Goal: Task Accomplishment & Management: Manage account settings

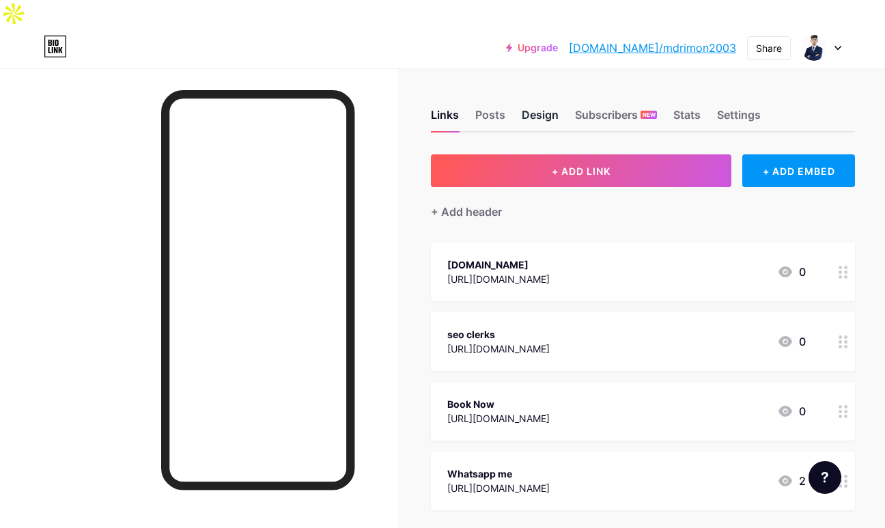
click at [522, 107] on div "Design" at bounding box center [540, 119] width 37 height 25
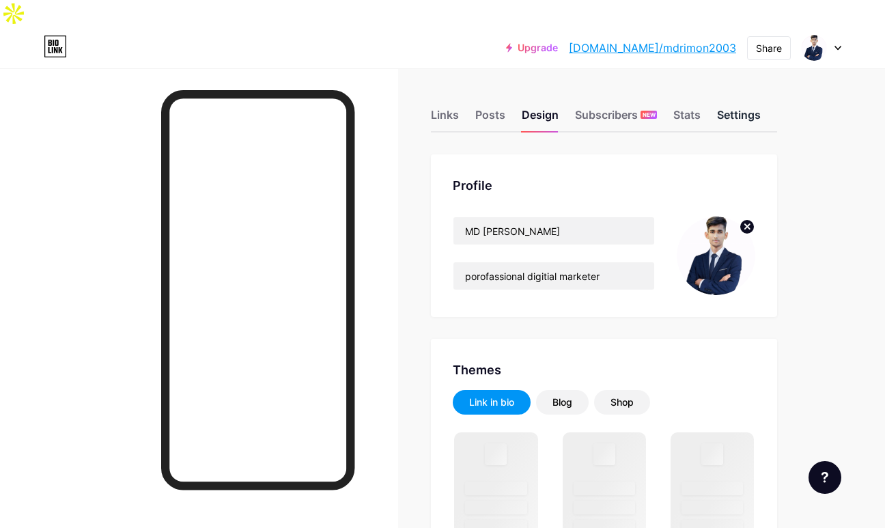
click at [726, 107] on div "Settings" at bounding box center [739, 119] width 44 height 25
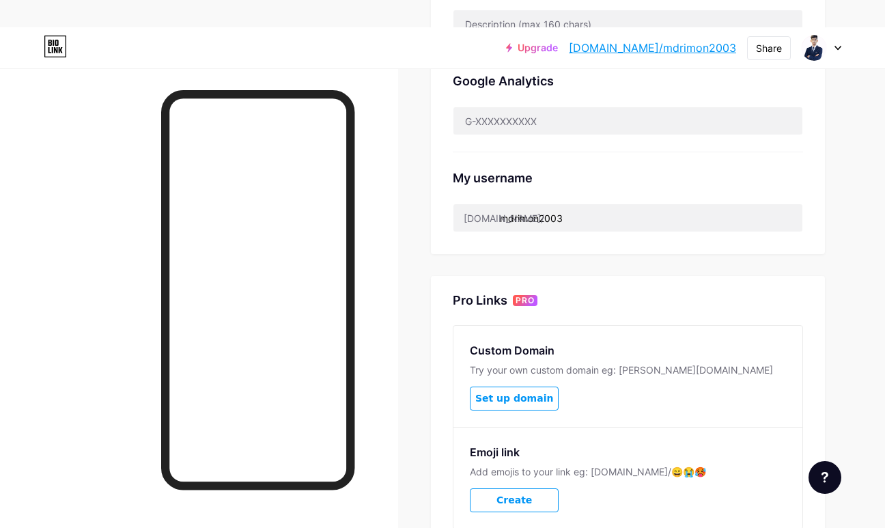
scroll to position [478, 0]
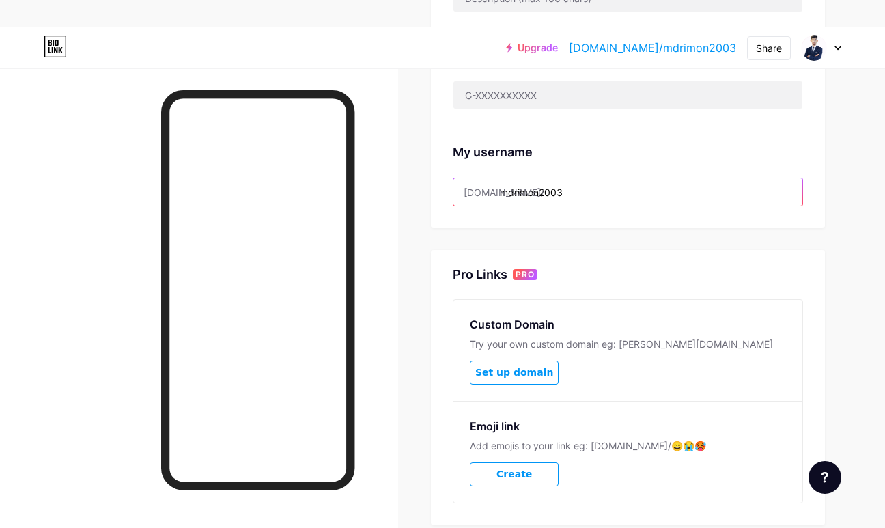
click at [572, 178] on input "mdrimon2003" at bounding box center [628, 191] width 349 height 27
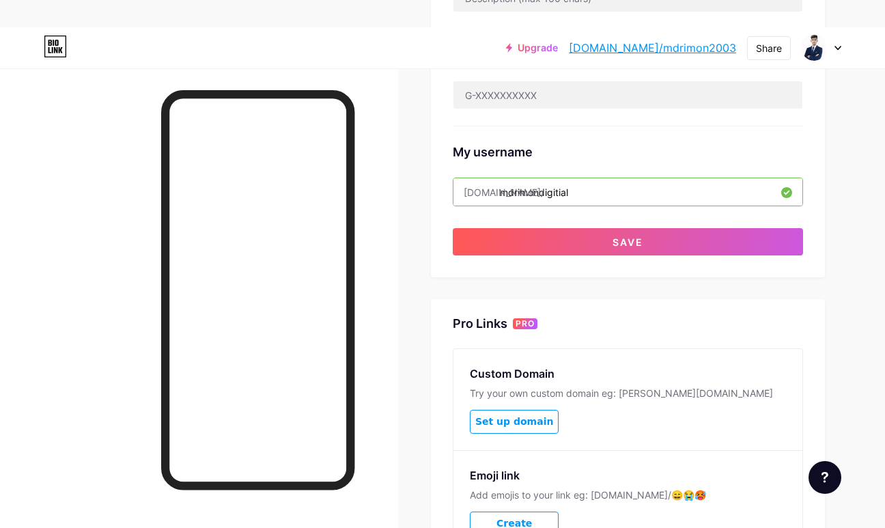
click at [534, 178] on input "mdrimondigitial" at bounding box center [628, 191] width 349 height 27
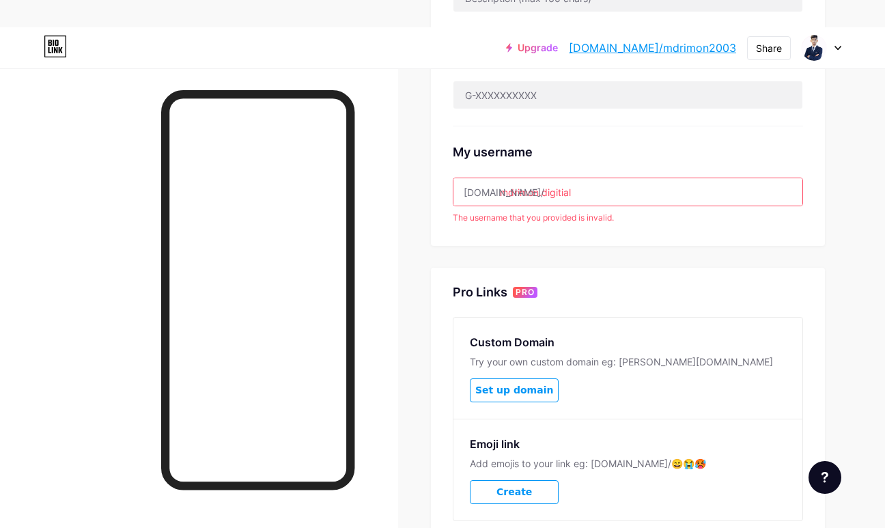
click at [534, 178] on input "mdrimon.digitial" at bounding box center [628, 191] width 349 height 27
click at [601, 178] on input "mdrimon.digitial" at bounding box center [628, 191] width 349 height 27
click at [536, 178] on input "mdrimon.digitial" at bounding box center [628, 191] width 349 height 27
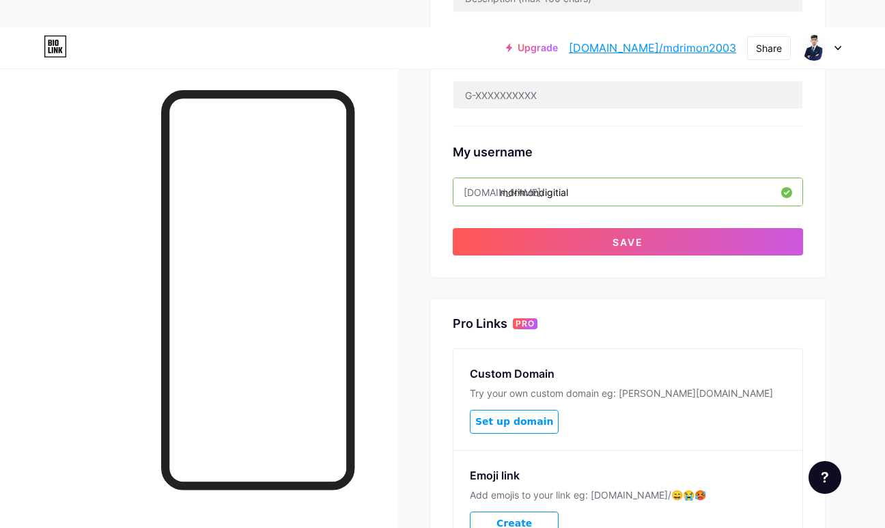
click at [557, 178] on input "mdrimondigitial" at bounding box center [628, 191] width 349 height 27
click at [645, 178] on input "mdrimondigital" at bounding box center [628, 191] width 349 height 27
click at [529, 178] on input "mdrimondigital" at bounding box center [628, 191] width 349 height 27
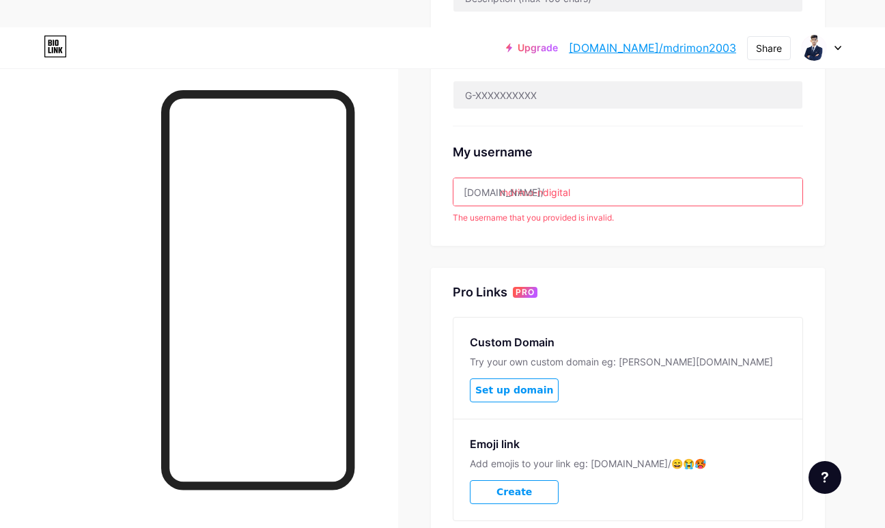
click at [529, 178] on input "mdrimo-ndigital" at bounding box center [628, 191] width 349 height 27
click at [533, 178] on input "mdrimo-ndigital" at bounding box center [628, 191] width 349 height 27
type input "mdrimondigital"
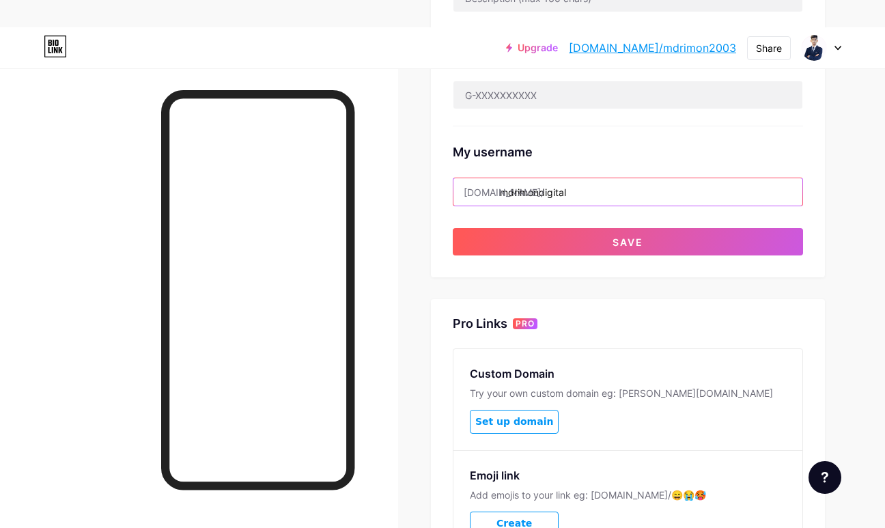
click at [650, 178] on input "mdrimondigital" at bounding box center [628, 191] width 349 height 27
click at [645, 256] on div "Preferred link This is an aesthetic choice. Both links are usable. [DOMAIN_NAME…" at bounding box center [628, 138] width 394 height 924
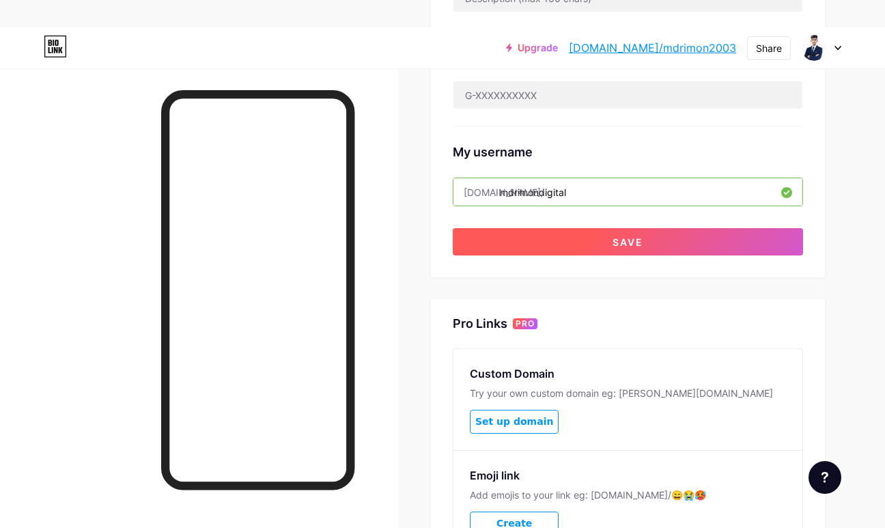
click at [637, 236] on span "Save" at bounding box center [628, 242] width 31 height 12
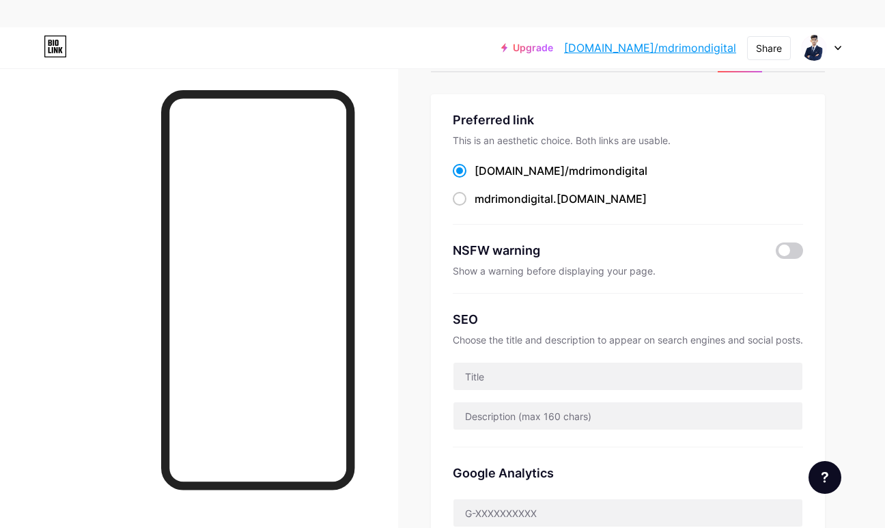
scroll to position [0, 0]
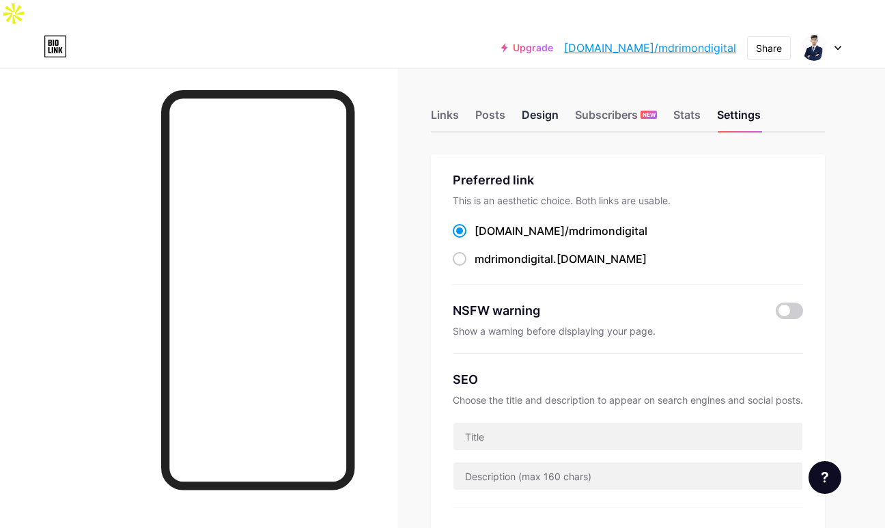
click at [533, 107] on div "Design" at bounding box center [540, 119] width 37 height 25
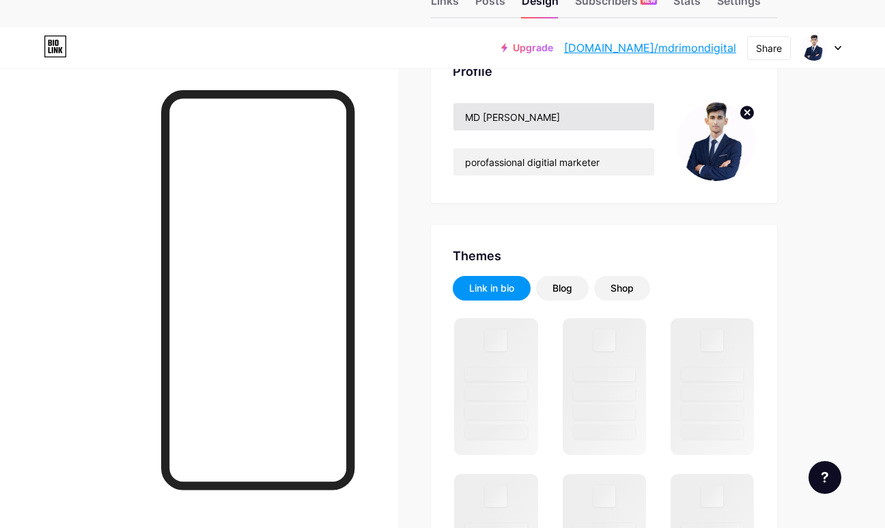
scroll to position [137, 0]
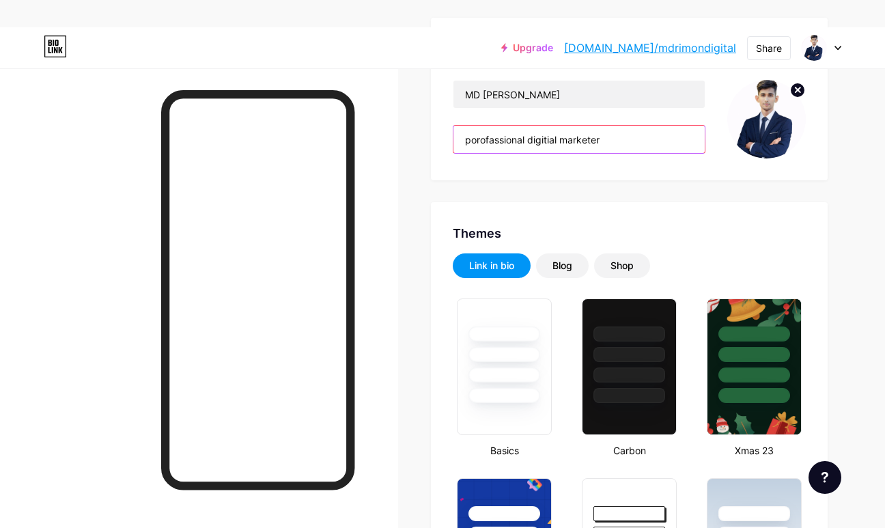
click at [544, 126] on input "porofassional digitial marketer" at bounding box center [579, 139] width 251 height 27
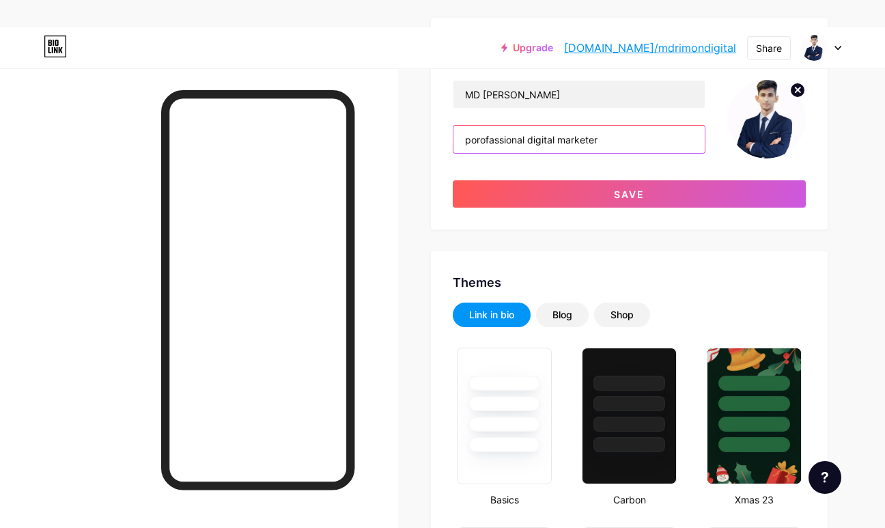
click at [471, 126] on input "porofassional digital marketer" at bounding box center [579, 139] width 251 height 27
click at [482, 126] on input "Profassional digital marketer" at bounding box center [579, 139] width 251 height 27
type input "Professional digital marketer"
click at [515, 139] on div "MD Rimon Professional digital marketer Save" at bounding box center [629, 144] width 353 height 128
click at [516, 126] on input "Professional digital marketer" at bounding box center [579, 139] width 251 height 27
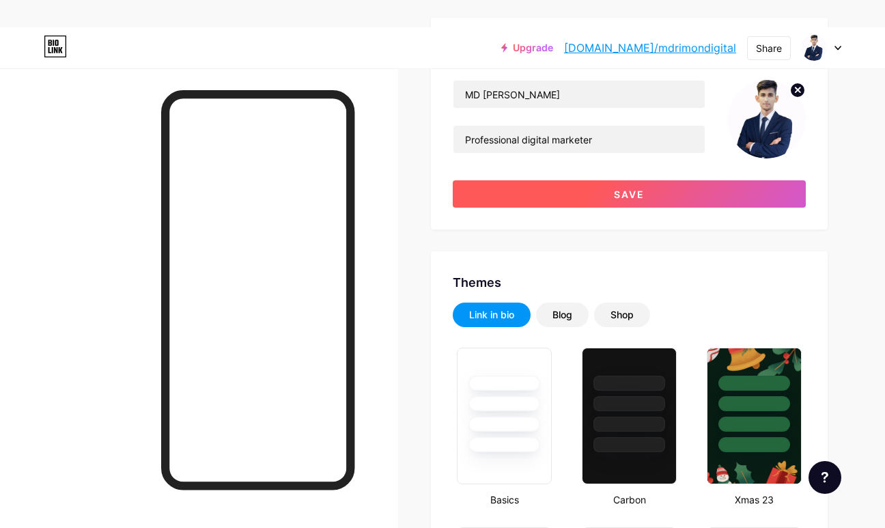
click at [622, 189] on span "Save" at bounding box center [629, 195] width 31 height 12
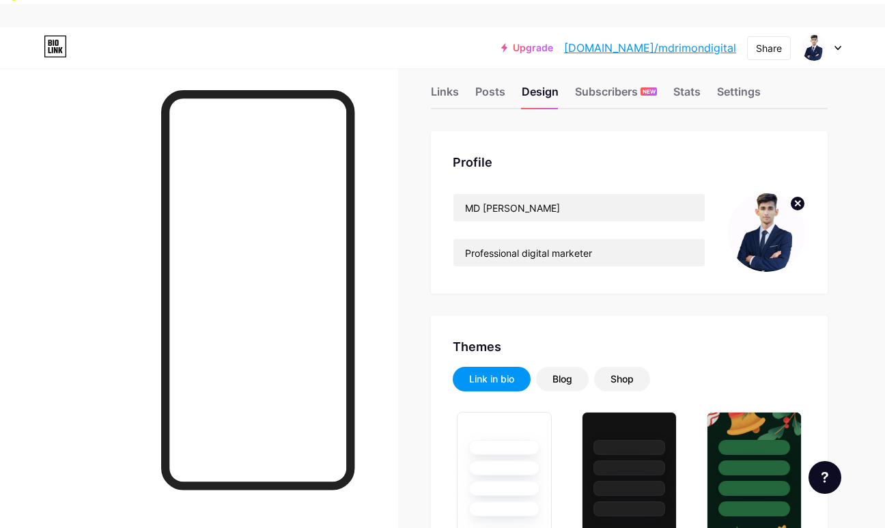
scroll to position [0, 0]
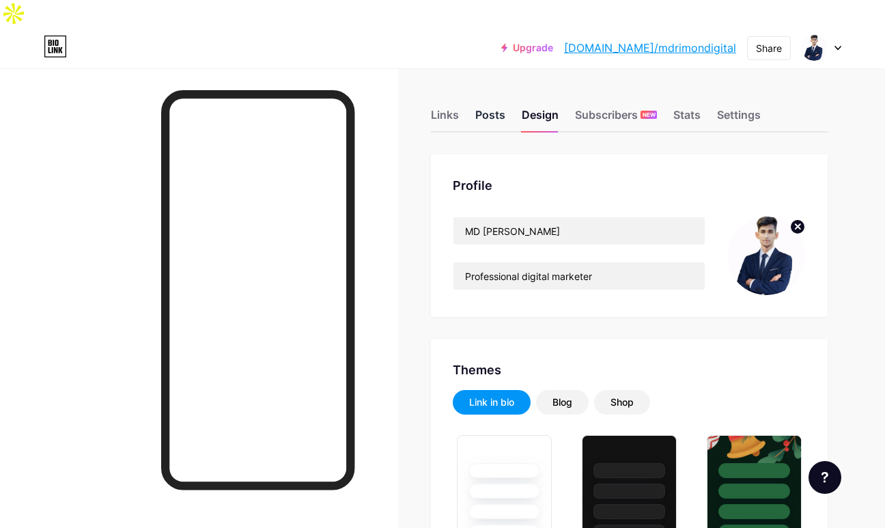
click at [480, 107] on div "Posts" at bounding box center [490, 119] width 30 height 25
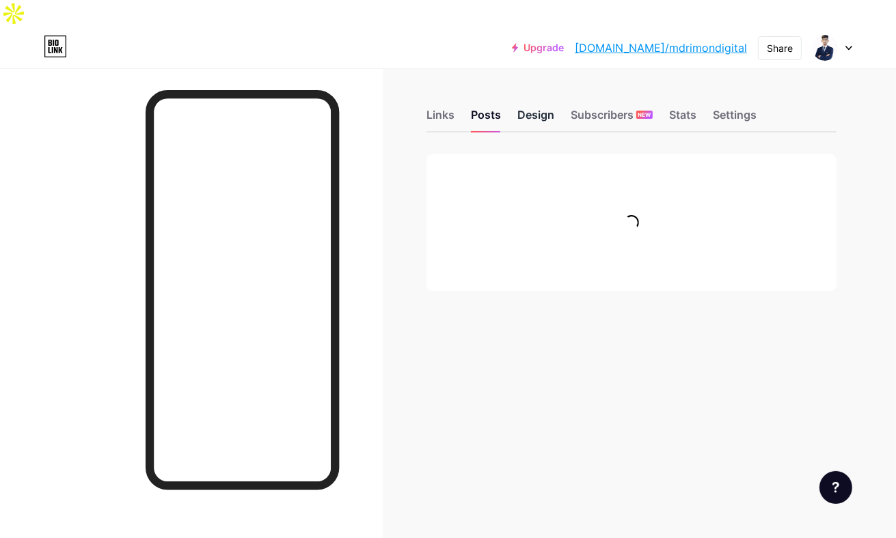
click at [531, 107] on div "Design" at bounding box center [535, 119] width 37 height 25
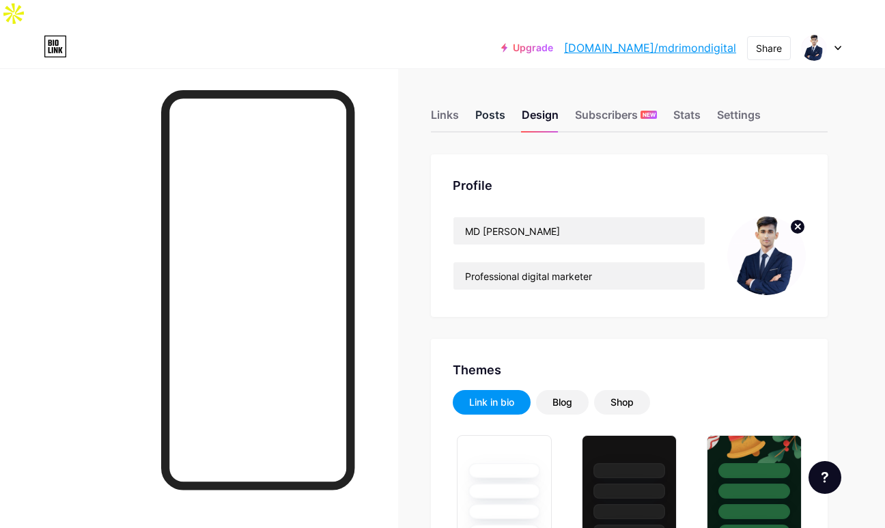
click at [486, 107] on div "Posts" at bounding box center [490, 119] width 30 height 25
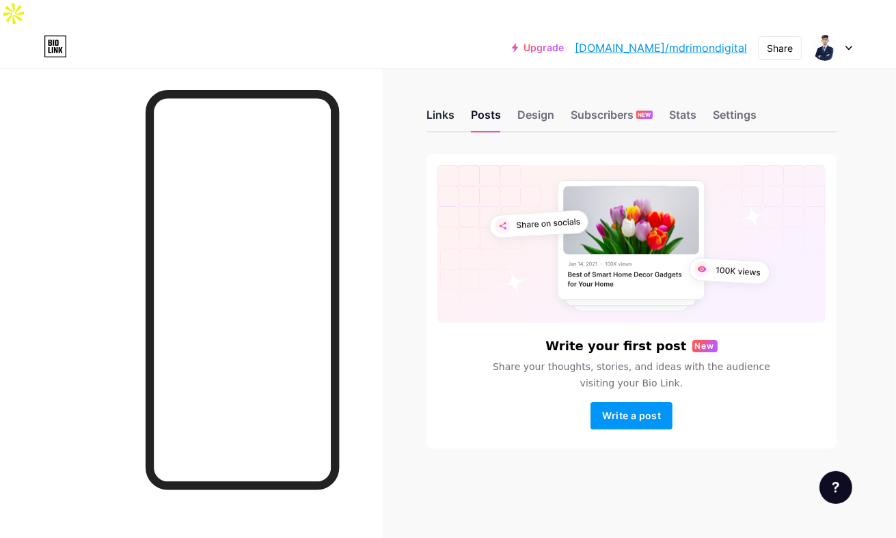
click at [440, 107] on div "Links" at bounding box center [440, 119] width 28 height 25
click at [441, 107] on div "Links" at bounding box center [440, 119] width 28 height 25
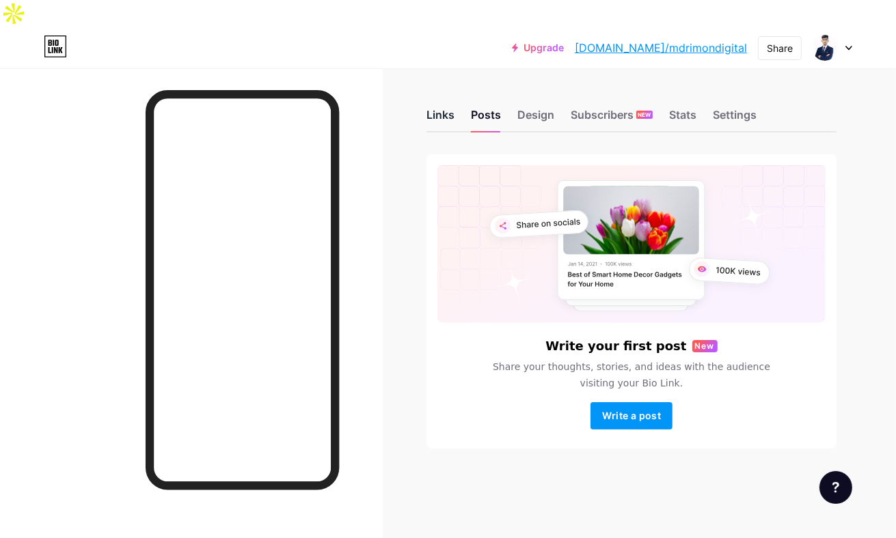
click at [442, 107] on div "Links" at bounding box center [440, 119] width 28 height 25
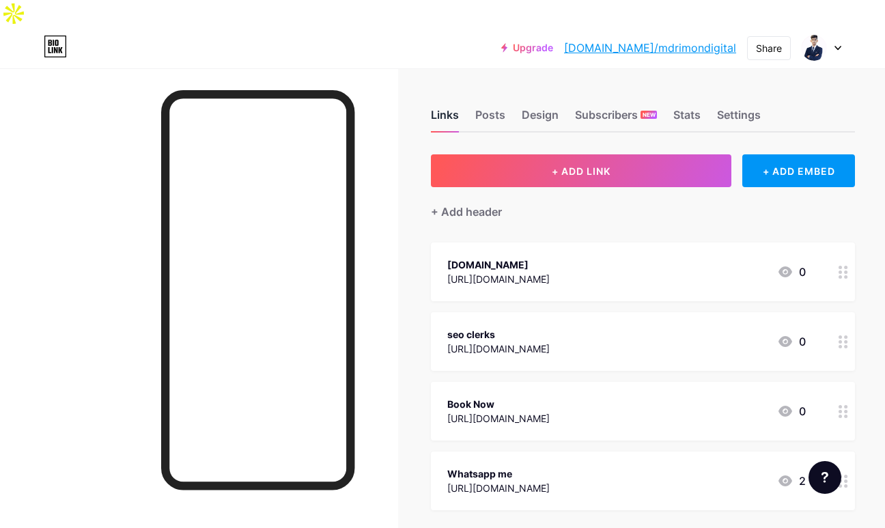
click at [448, 107] on div "Links" at bounding box center [445, 119] width 28 height 25
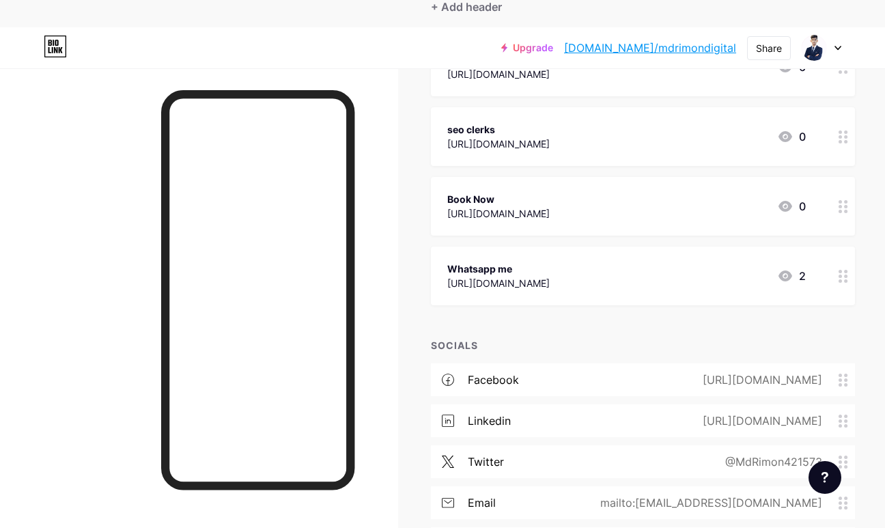
scroll to position [137, 0]
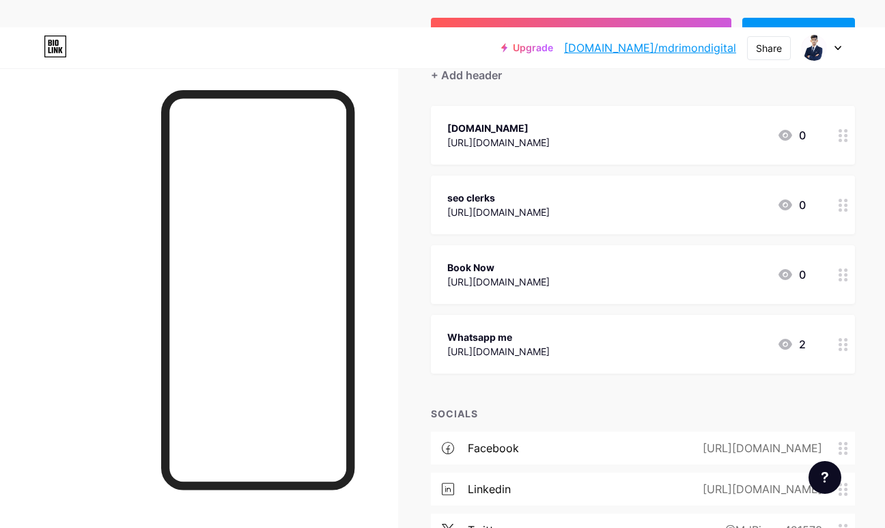
click at [550, 191] on div "seo clerks" at bounding box center [498, 198] width 102 height 14
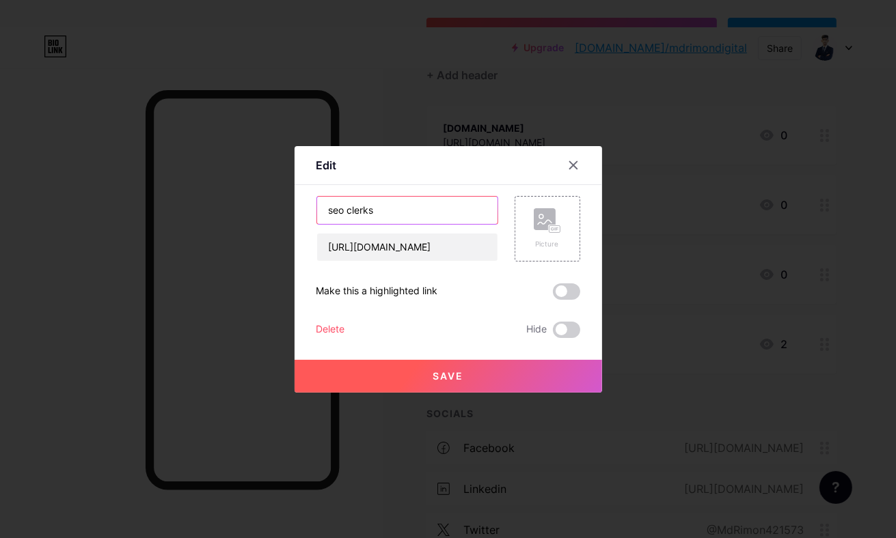
click at [333, 211] on input "seo clerks" at bounding box center [407, 210] width 180 height 27
click at [327, 210] on input "sEo clerks" at bounding box center [407, 210] width 180 height 27
click at [337, 212] on input "SEo clerks" at bounding box center [407, 210] width 180 height 27
type input "SEO clerks"
click at [473, 381] on button "Save" at bounding box center [447, 376] width 307 height 33
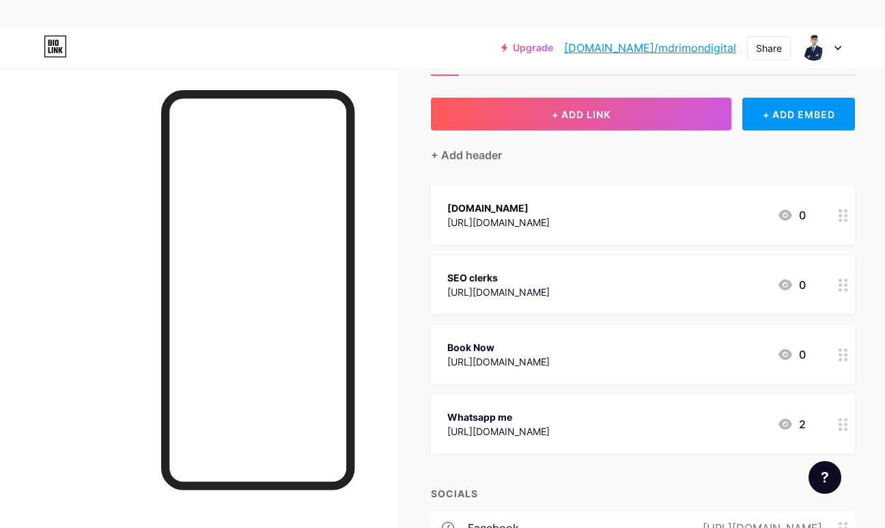
scroll to position [0, 0]
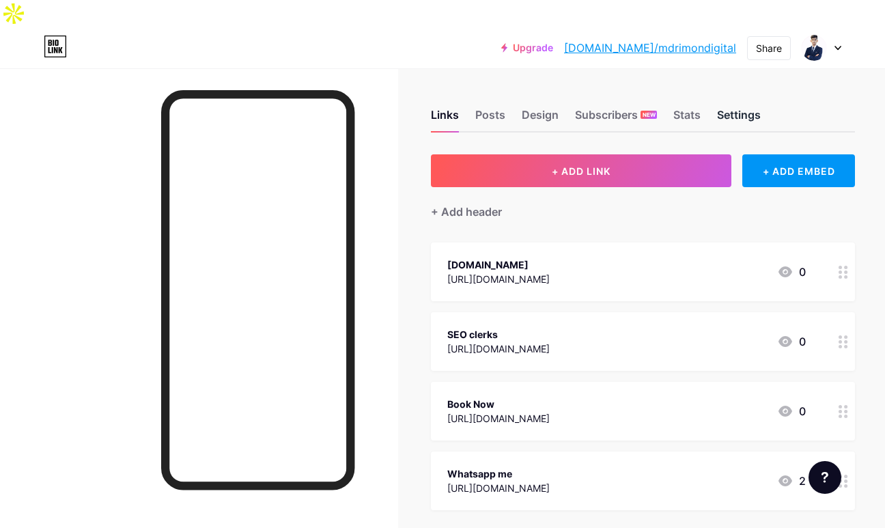
click at [728, 107] on div "Settings" at bounding box center [739, 119] width 44 height 25
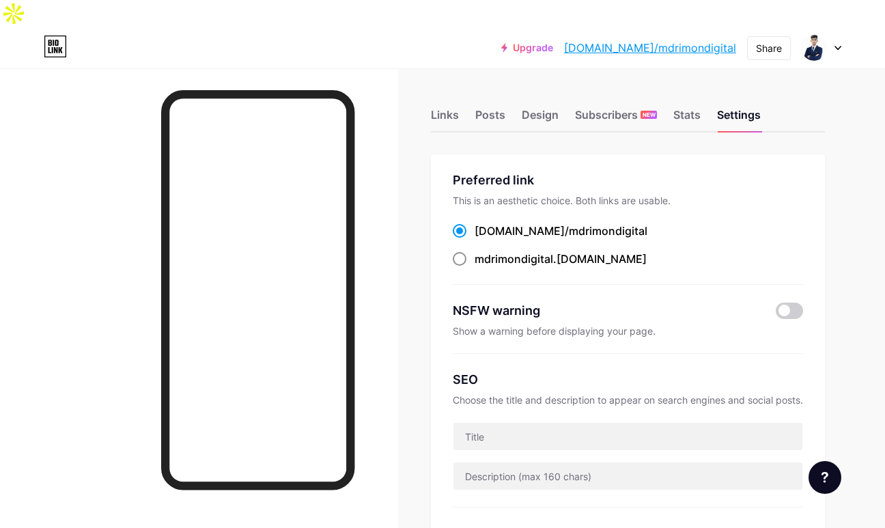
click at [453, 252] on span at bounding box center [460, 259] width 14 height 14
click at [475, 267] on input "mdrimondigital .[DOMAIN_NAME]" at bounding box center [479, 271] width 9 height 9
radio input "true"
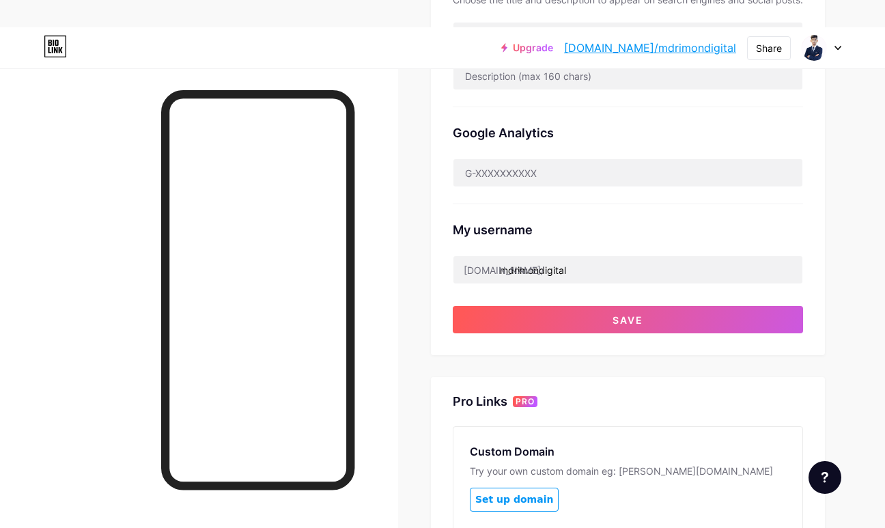
scroll to position [478, 0]
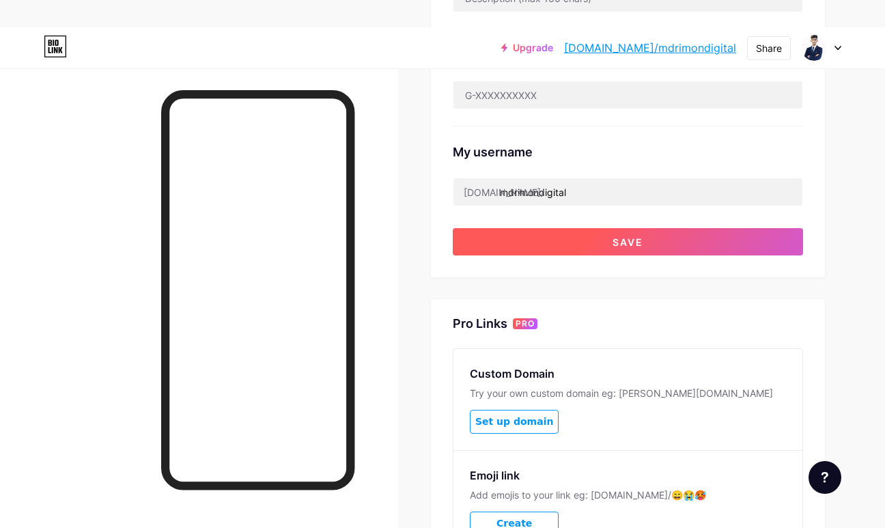
click at [605, 228] on button "Save" at bounding box center [628, 241] width 350 height 27
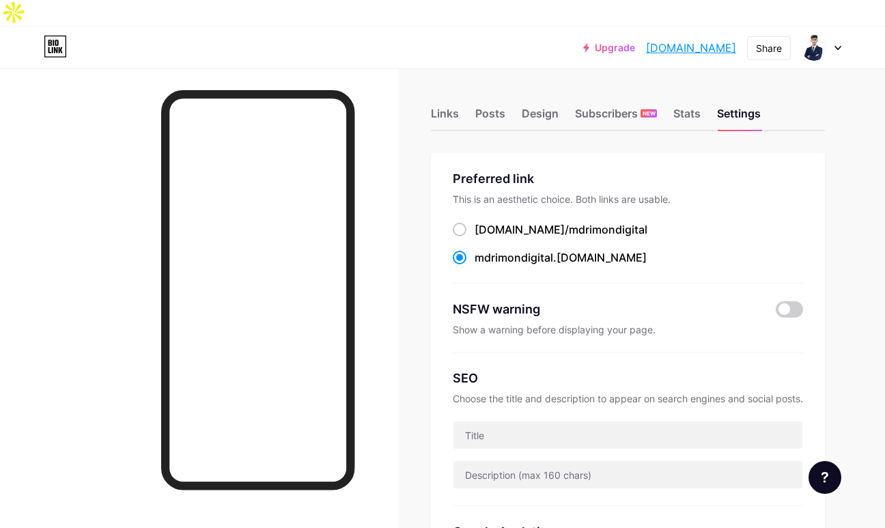
scroll to position [0, 0]
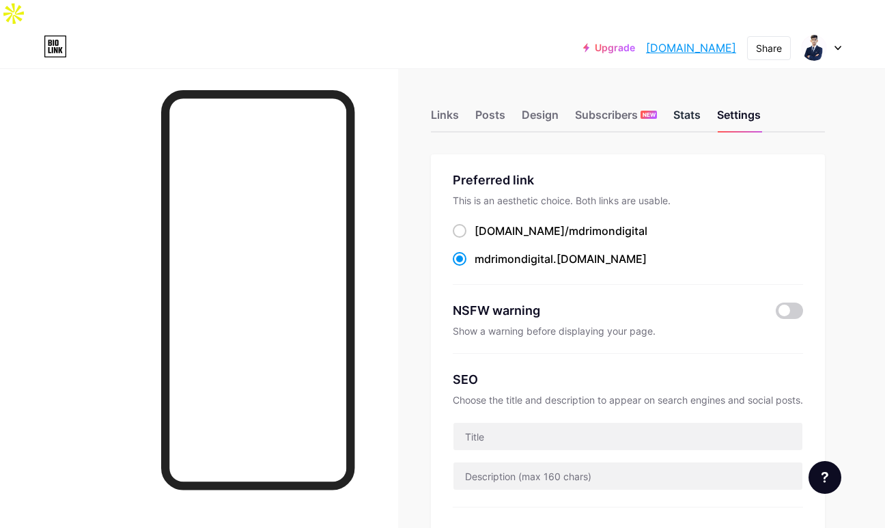
click at [686, 107] on div "Stats" at bounding box center [687, 119] width 27 height 25
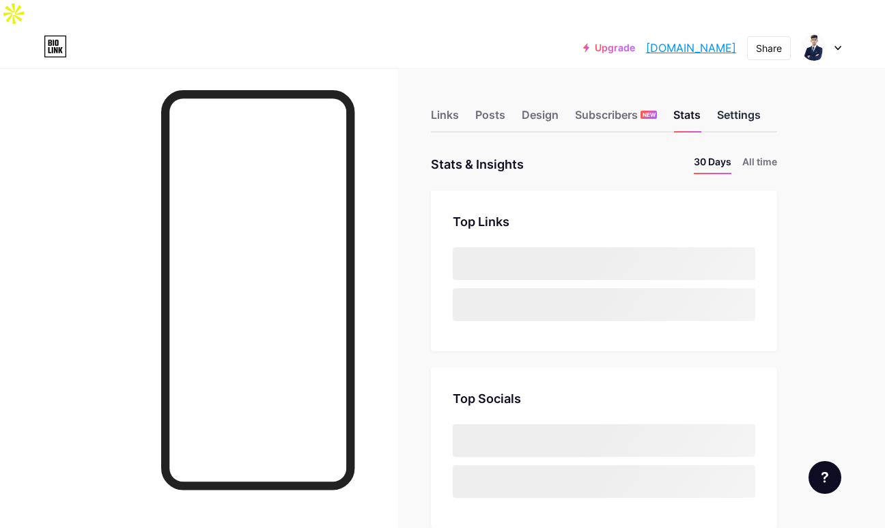
click at [735, 107] on div "Settings" at bounding box center [739, 119] width 44 height 25
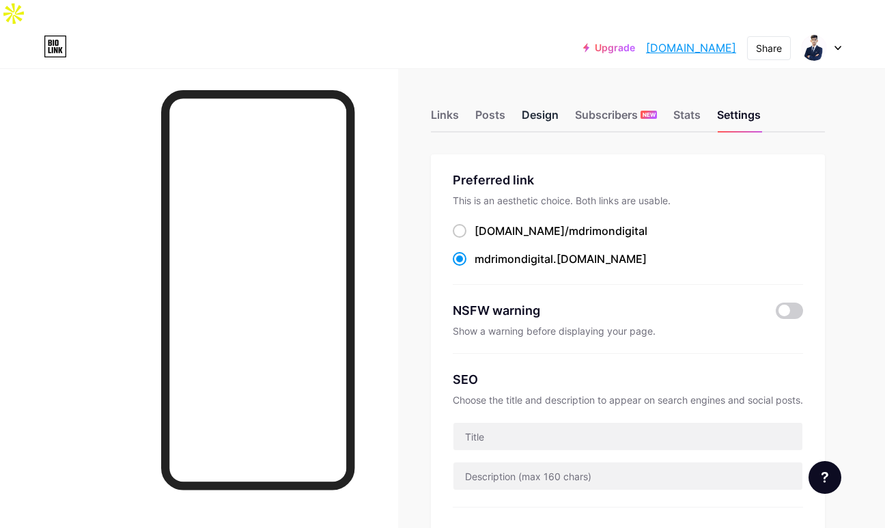
click at [543, 107] on div "Design" at bounding box center [540, 119] width 37 height 25
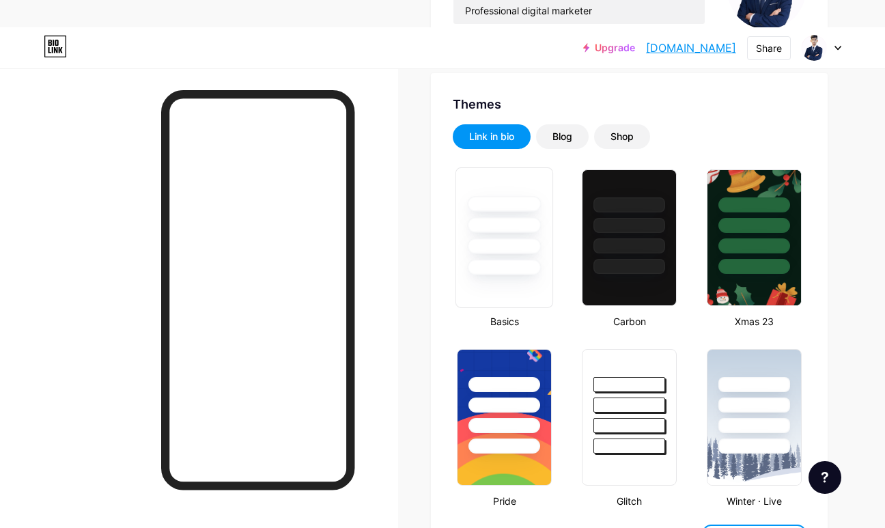
scroll to position [273, 0]
